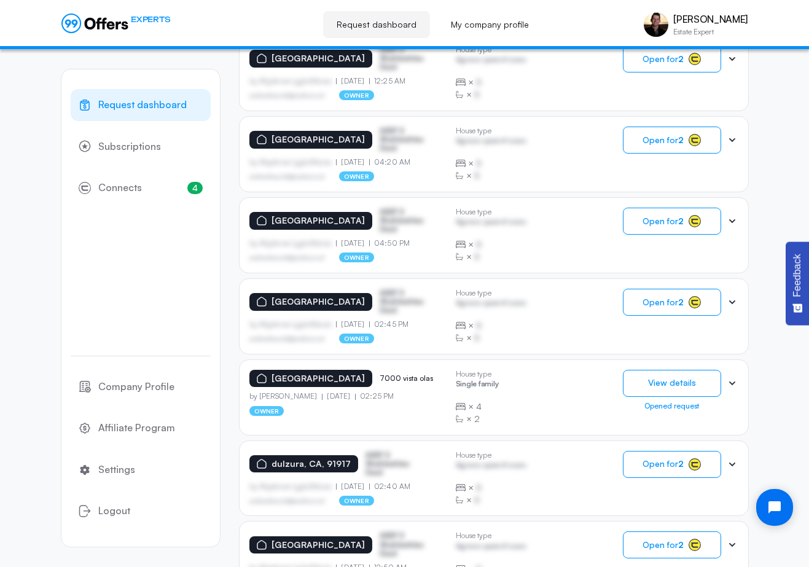
scroll to position [565, 0]
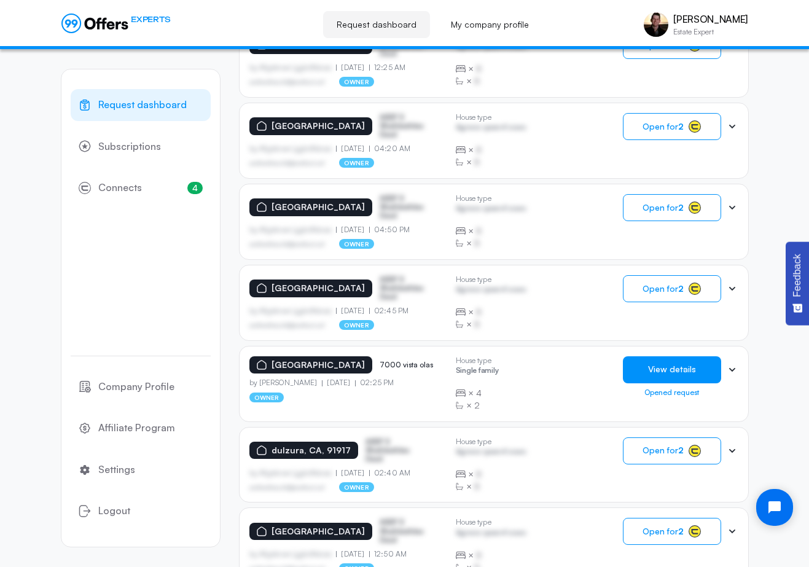
click at [651, 377] on button "View details" at bounding box center [672, 369] width 98 height 27
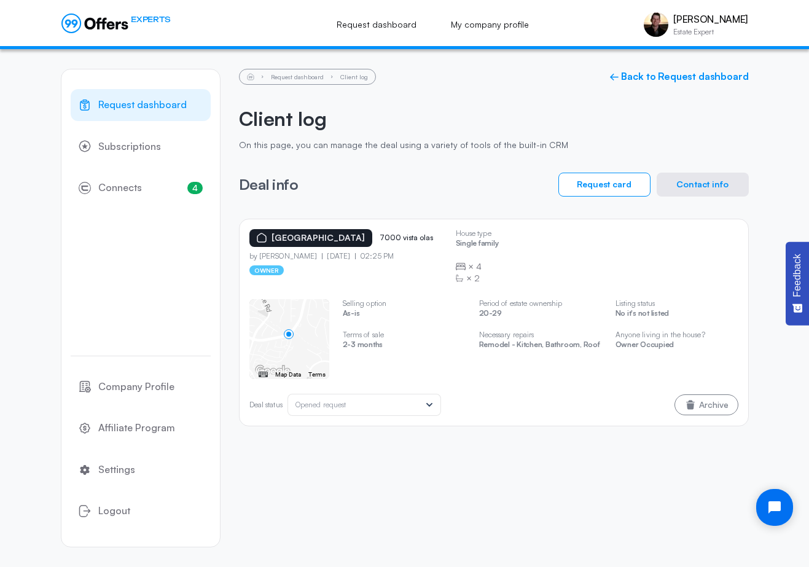
click at [608, 407] on div "Deal status Deal status Opened request Archive" at bounding box center [493, 405] width 489 height 22
click at [154, 108] on span "Request dashboard" at bounding box center [142, 105] width 88 height 16
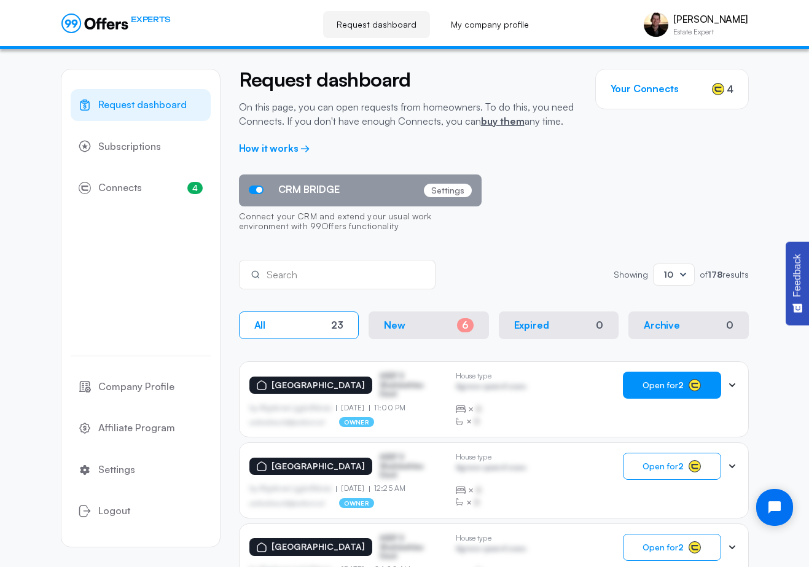
click at [676, 385] on span "Open for 2" at bounding box center [663, 385] width 41 height 10
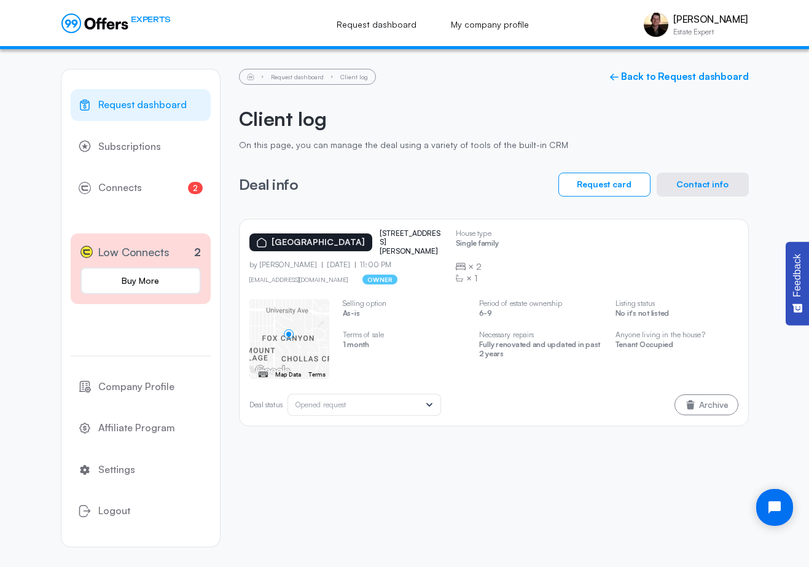
click at [570, 402] on div "Deal status Deal status Opened request Archive" at bounding box center [493, 405] width 489 height 22
drag, startPoint x: 370, startPoint y: 238, endPoint x: 435, endPoint y: 244, distance: 65.4
click at [435, 244] on div "[GEOGRAPHIC_DATA][STREET_ADDRESS][PERSON_NAME]" at bounding box center [347, 242] width 197 height 26
copy p "[STREET_ADDRESS][PERSON_NAME]"
